Goal: Task Accomplishment & Management: Use online tool/utility

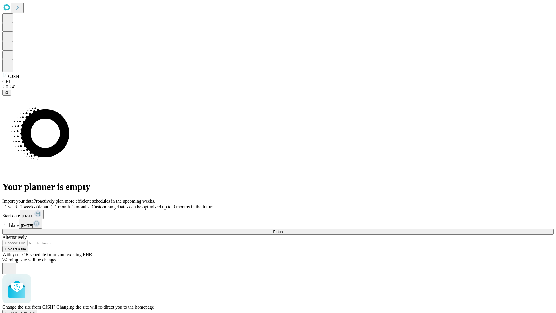
click at [35, 311] on span "Confirm" at bounding box center [28, 313] width 14 height 4
click at [52, 204] on label "2 weeks (default)" at bounding box center [35, 206] width 34 height 5
click at [283, 229] on span "Fetch" at bounding box center [278, 231] width 10 height 4
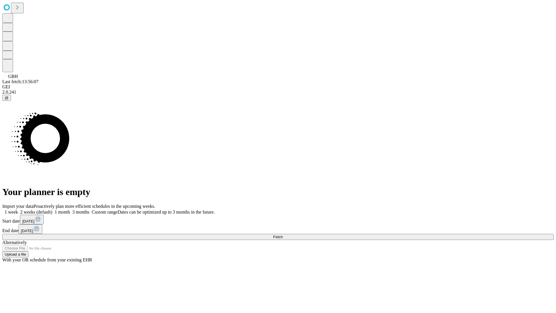
click at [52, 209] on label "2 weeks (default)" at bounding box center [35, 211] width 34 height 5
click at [283, 235] on span "Fetch" at bounding box center [278, 237] width 10 height 4
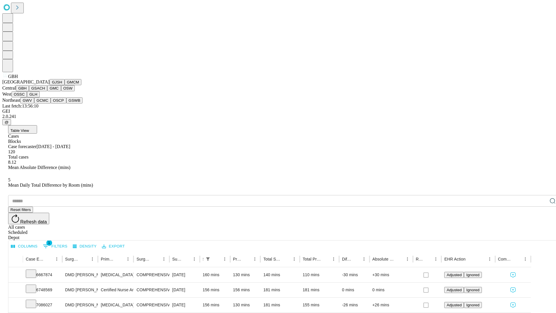
click at [45, 91] on button "GSACH" at bounding box center [38, 88] width 18 height 6
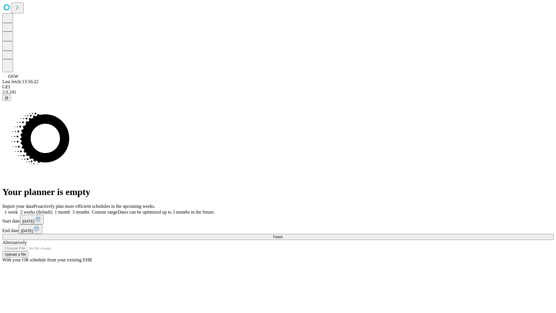
click at [52, 209] on label "2 weeks (default)" at bounding box center [35, 211] width 34 height 5
click at [283, 235] on span "Fetch" at bounding box center [278, 237] width 10 height 4
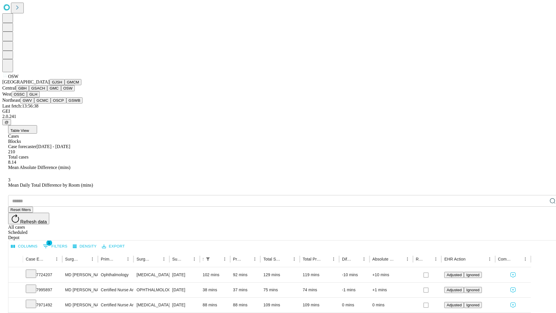
click at [27, 97] on button "OSSC" at bounding box center [20, 94] width 16 height 6
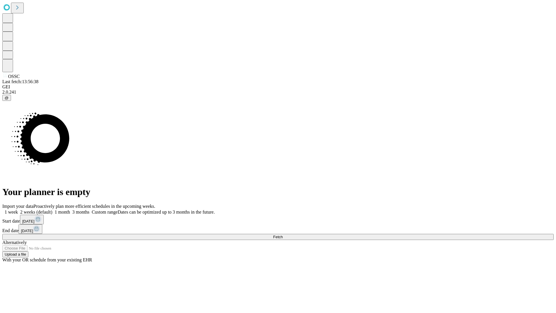
click at [52, 209] on label "2 weeks (default)" at bounding box center [35, 211] width 34 height 5
click at [283, 235] on span "Fetch" at bounding box center [278, 237] width 10 height 4
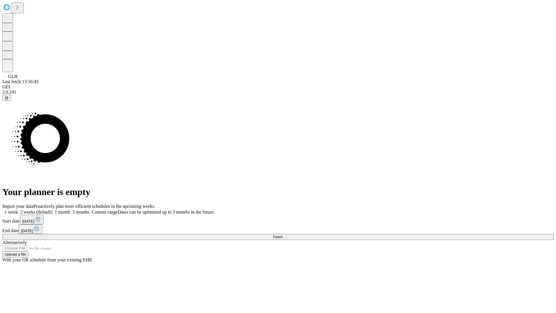
click at [52, 209] on label "2 weeks (default)" at bounding box center [35, 211] width 34 height 5
click at [283, 235] on span "Fetch" at bounding box center [278, 237] width 10 height 4
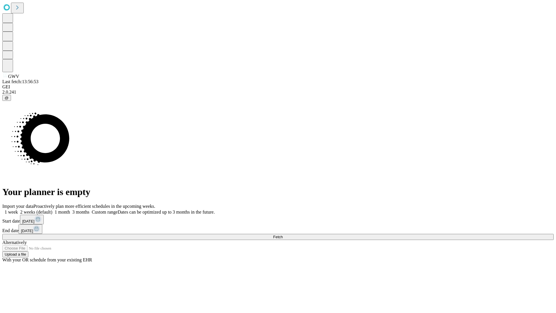
click at [52, 209] on label "2 weeks (default)" at bounding box center [35, 211] width 34 height 5
click at [283, 235] on span "Fetch" at bounding box center [278, 237] width 10 height 4
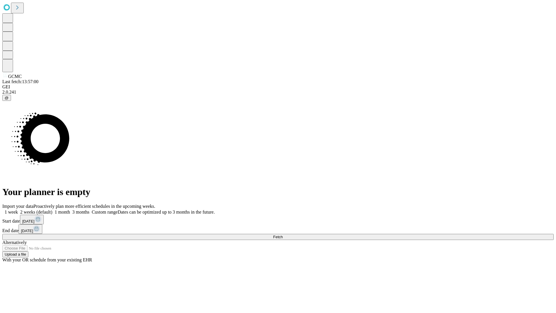
click at [52, 209] on label "2 weeks (default)" at bounding box center [35, 211] width 34 height 5
click at [283, 235] on span "Fetch" at bounding box center [278, 237] width 10 height 4
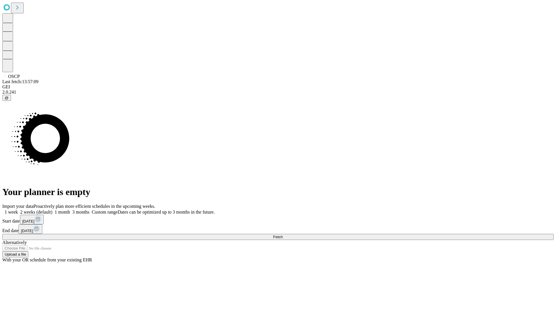
click at [52, 209] on label "2 weeks (default)" at bounding box center [35, 211] width 34 height 5
click at [283, 235] on span "Fetch" at bounding box center [278, 237] width 10 height 4
